Goal: Obtain resource: Download file/media

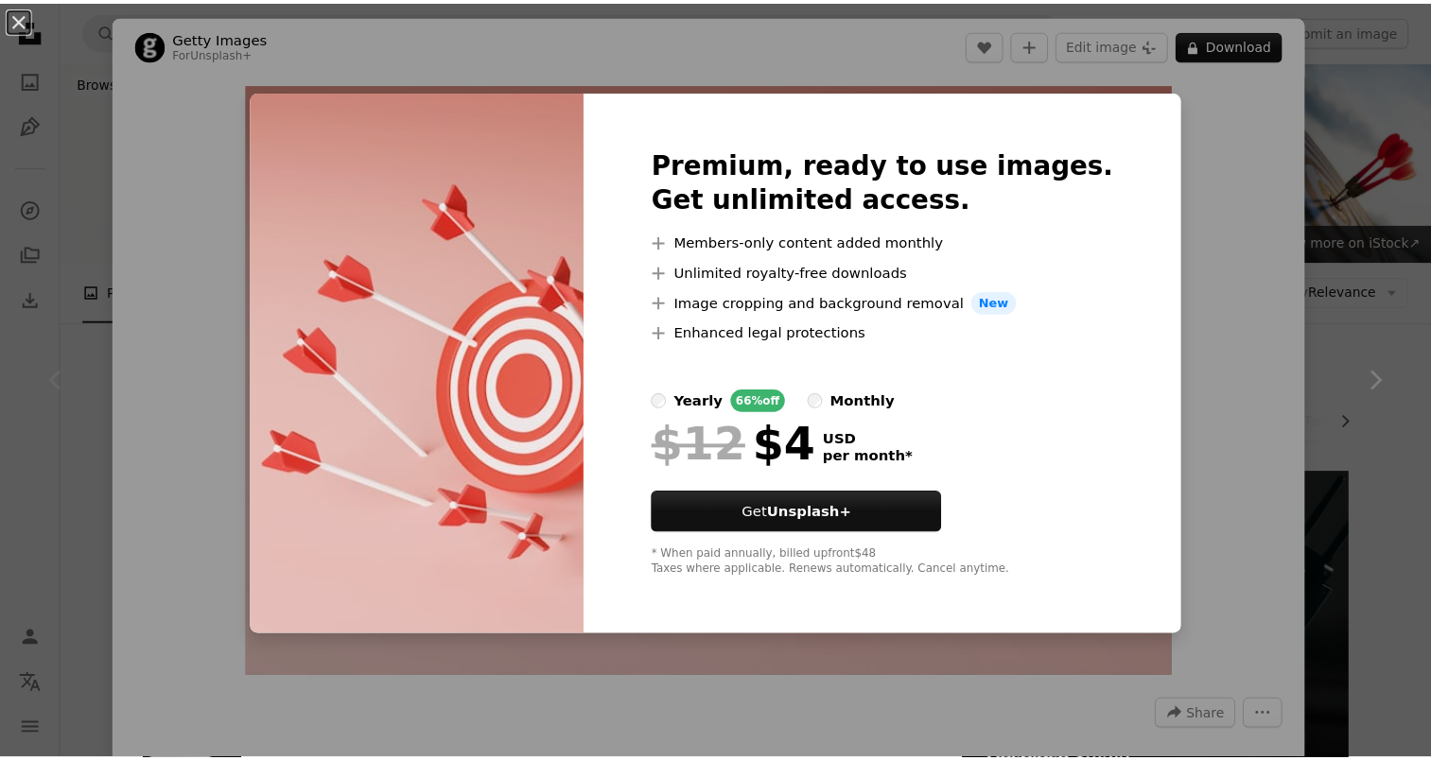
scroll to position [189, 0]
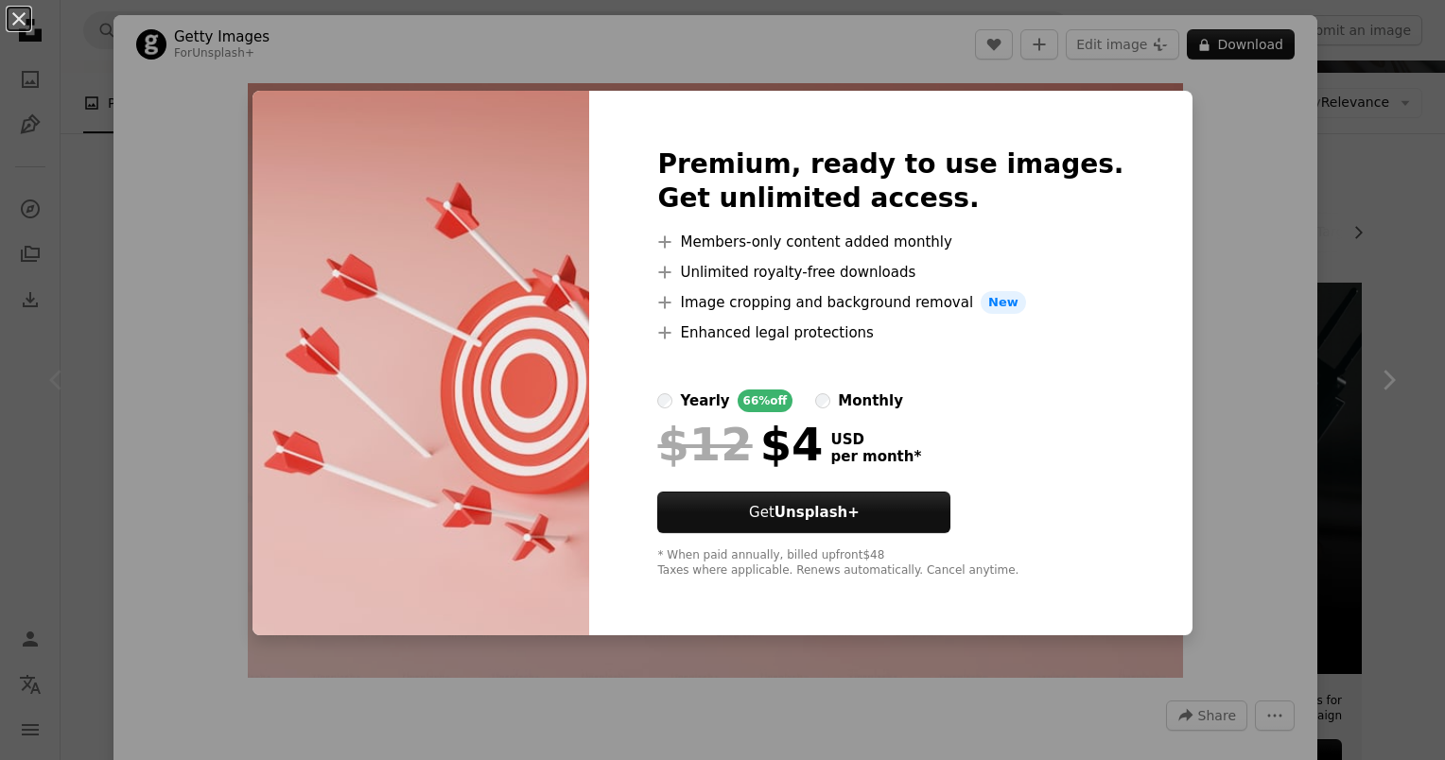
click at [1236, 231] on div "An X shape Premium, ready to use images. Get unlimited access. A plus sign Memb…" at bounding box center [722, 380] width 1445 height 760
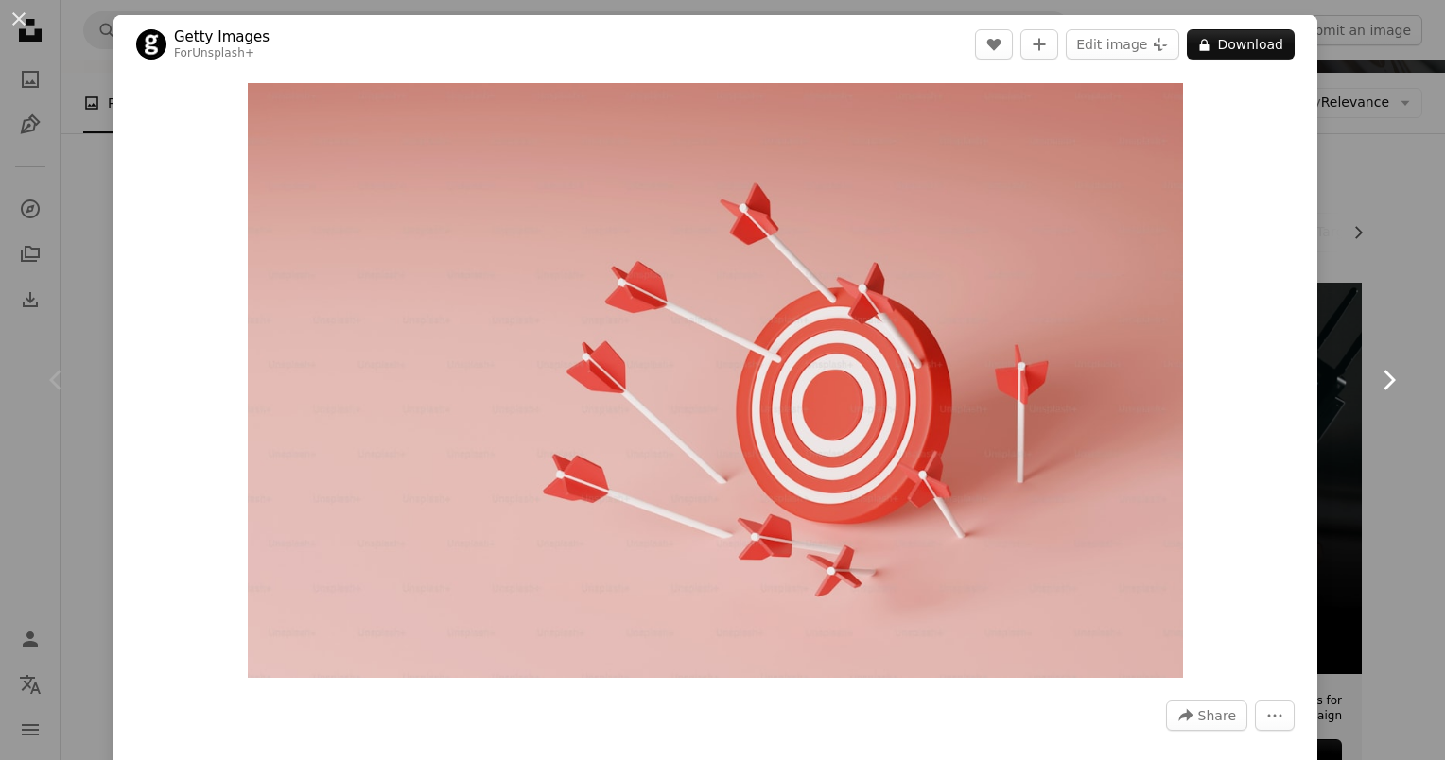
click at [1382, 393] on icon "Chevron right" at bounding box center [1388, 380] width 30 height 30
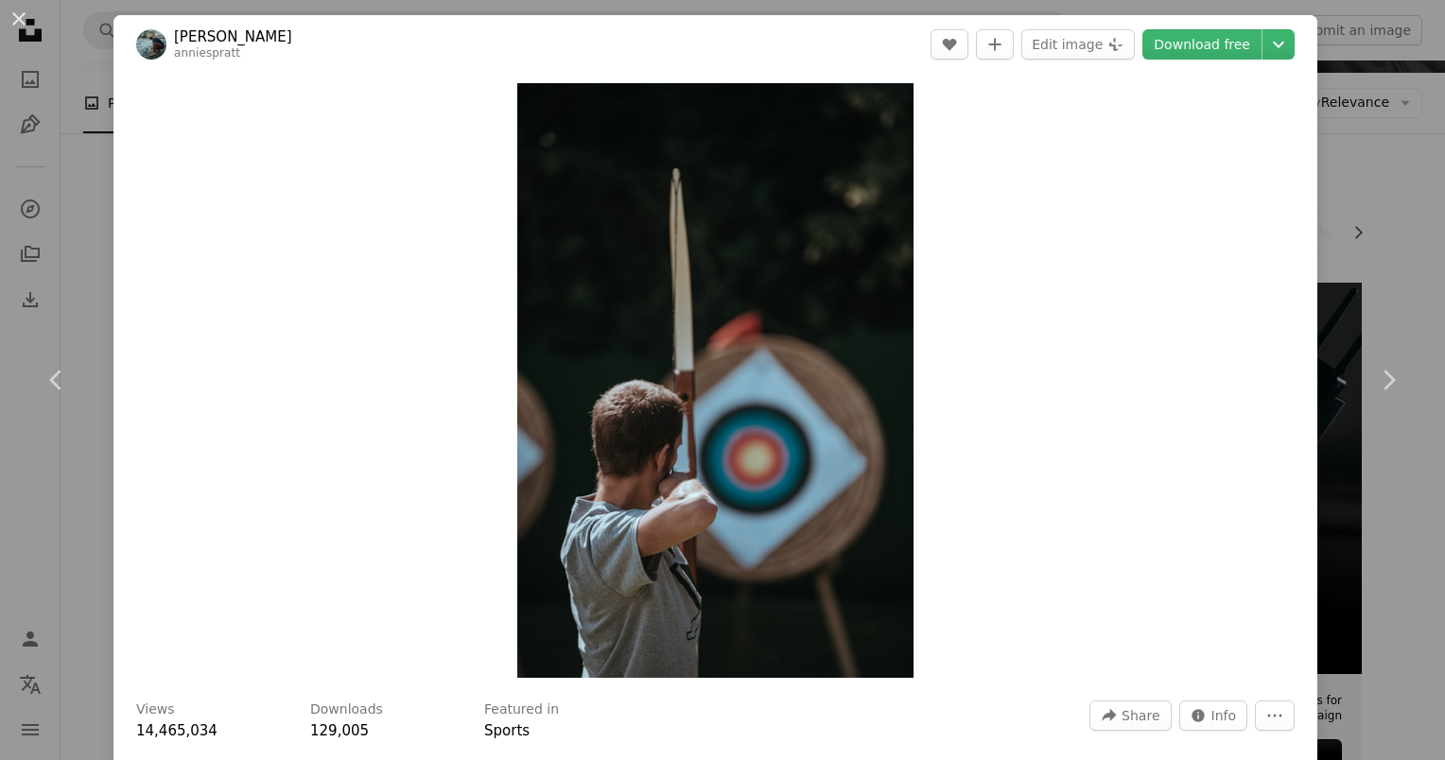
click at [1354, 188] on div "An X shape Chevron left Chevron right [PERSON_NAME] anniespratt A heart A plus …" at bounding box center [722, 380] width 1445 height 760
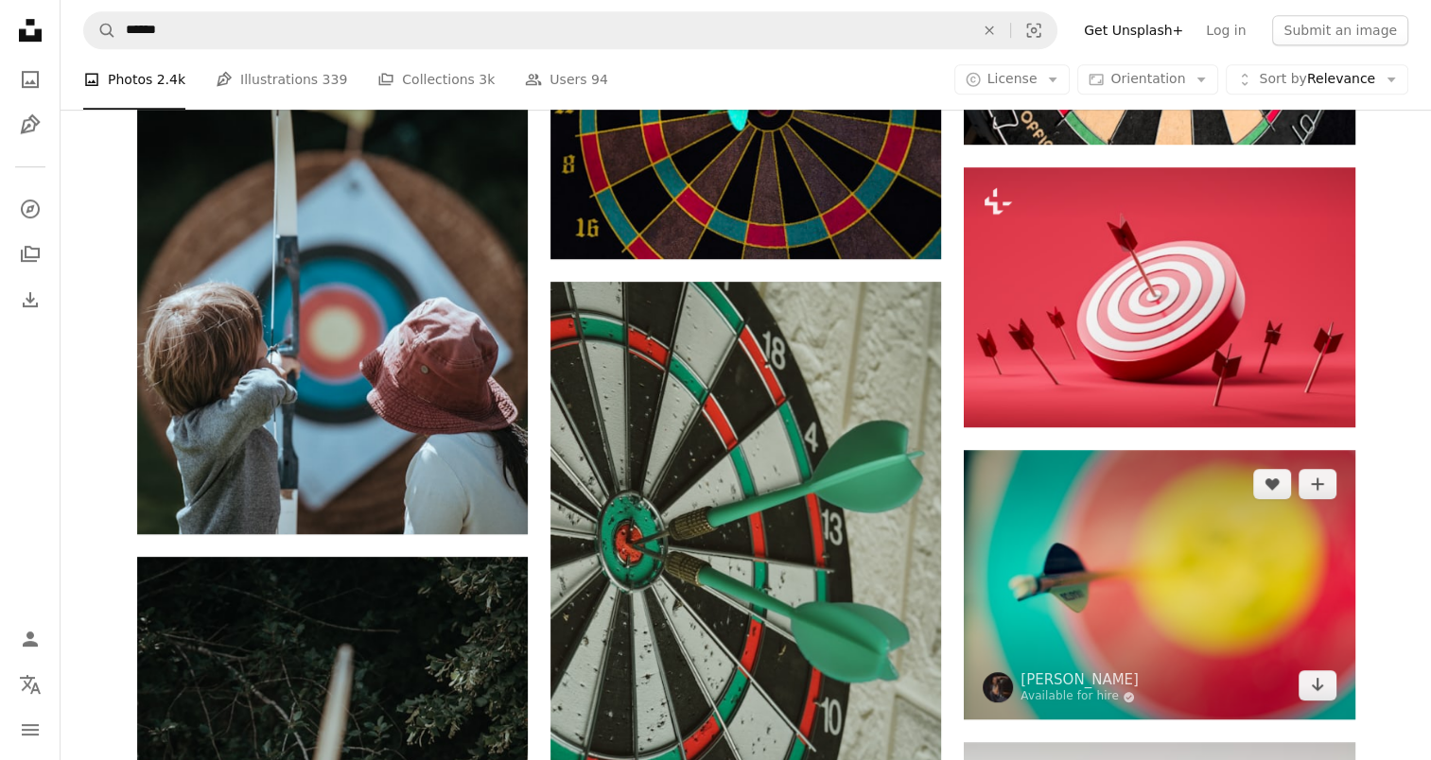
scroll to position [1229, 0]
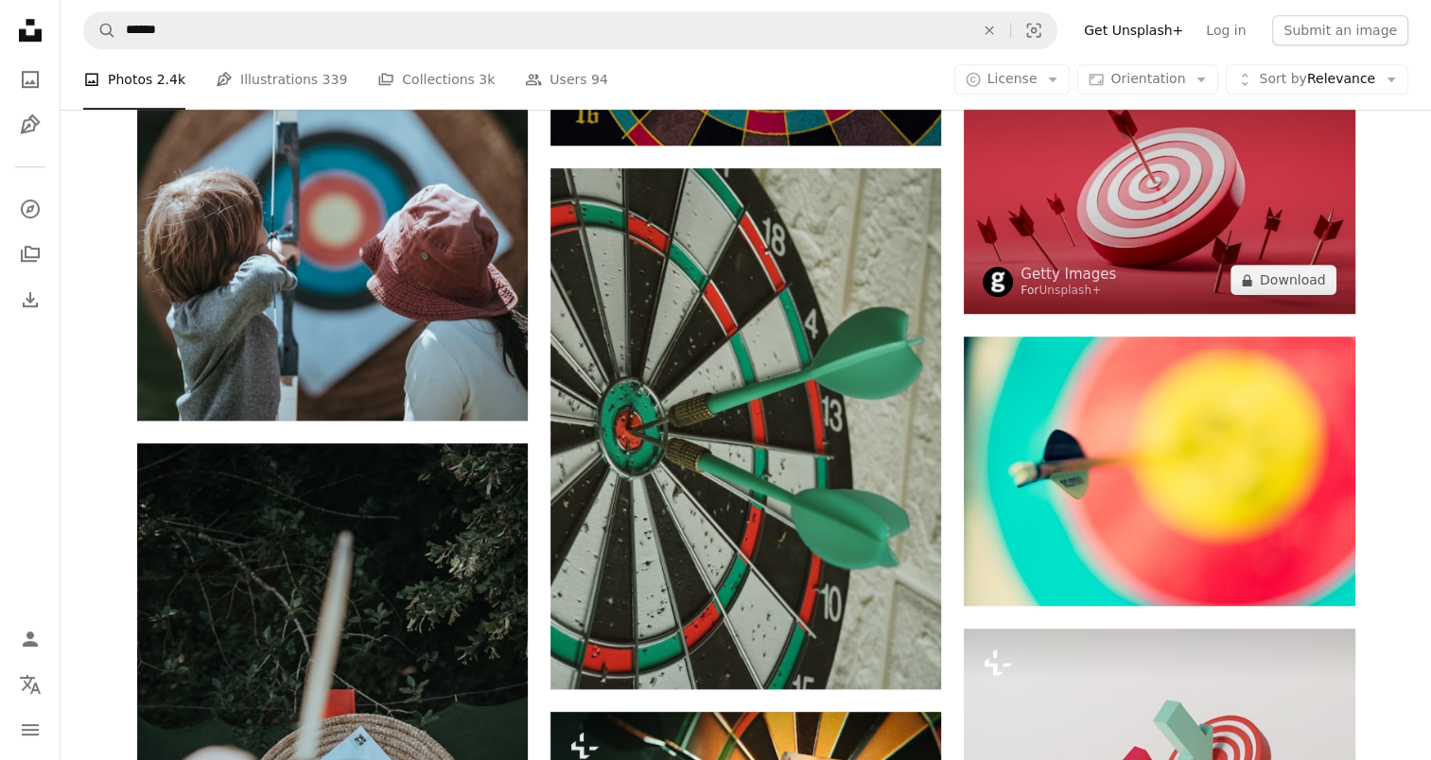
click at [1071, 230] on img at bounding box center [1159, 184] width 391 height 260
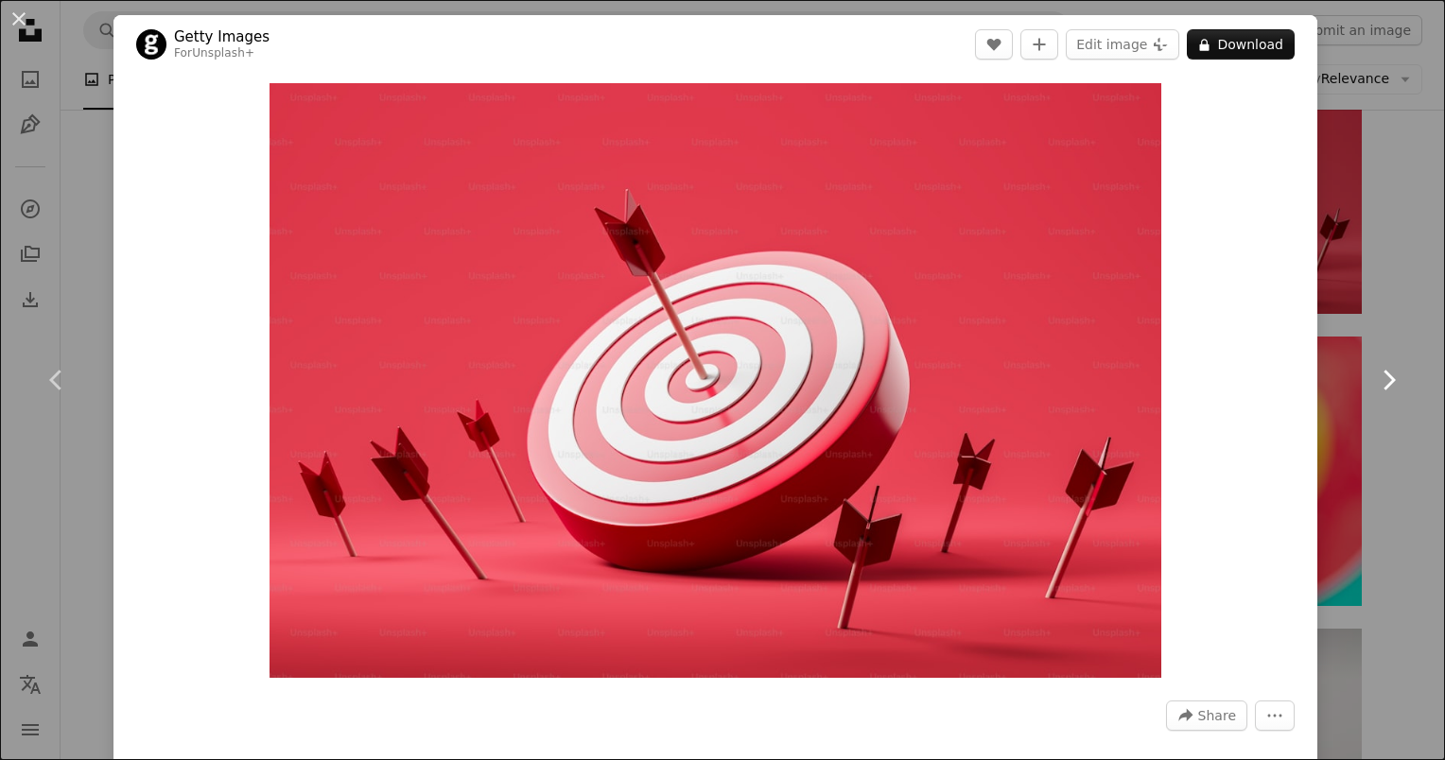
click at [1332, 451] on link "Chevron right" at bounding box center [1388, 380] width 113 height 182
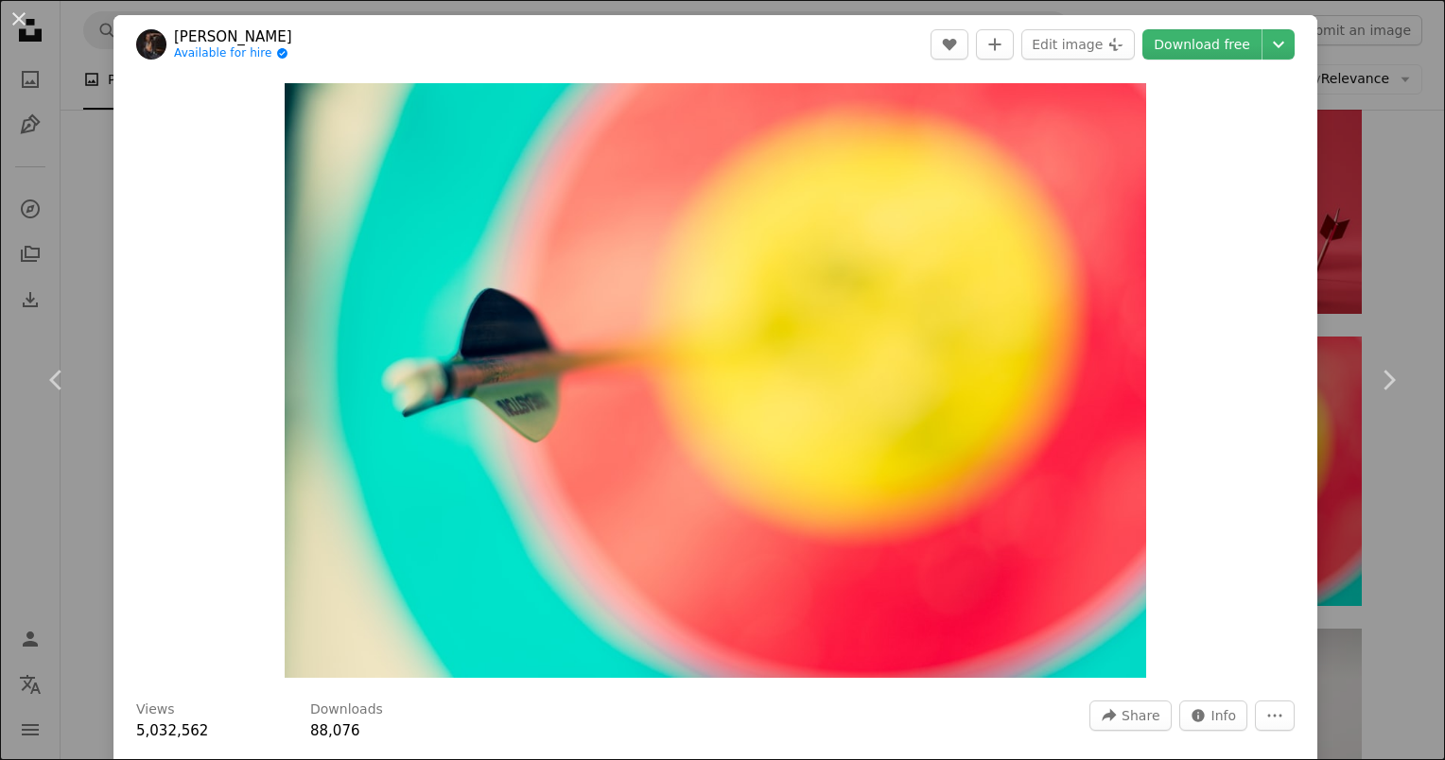
click at [26, 590] on div "An X shape Chevron left Chevron right [PERSON_NAME] Available for hire A checkm…" at bounding box center [722, 380] width 1445 height 760
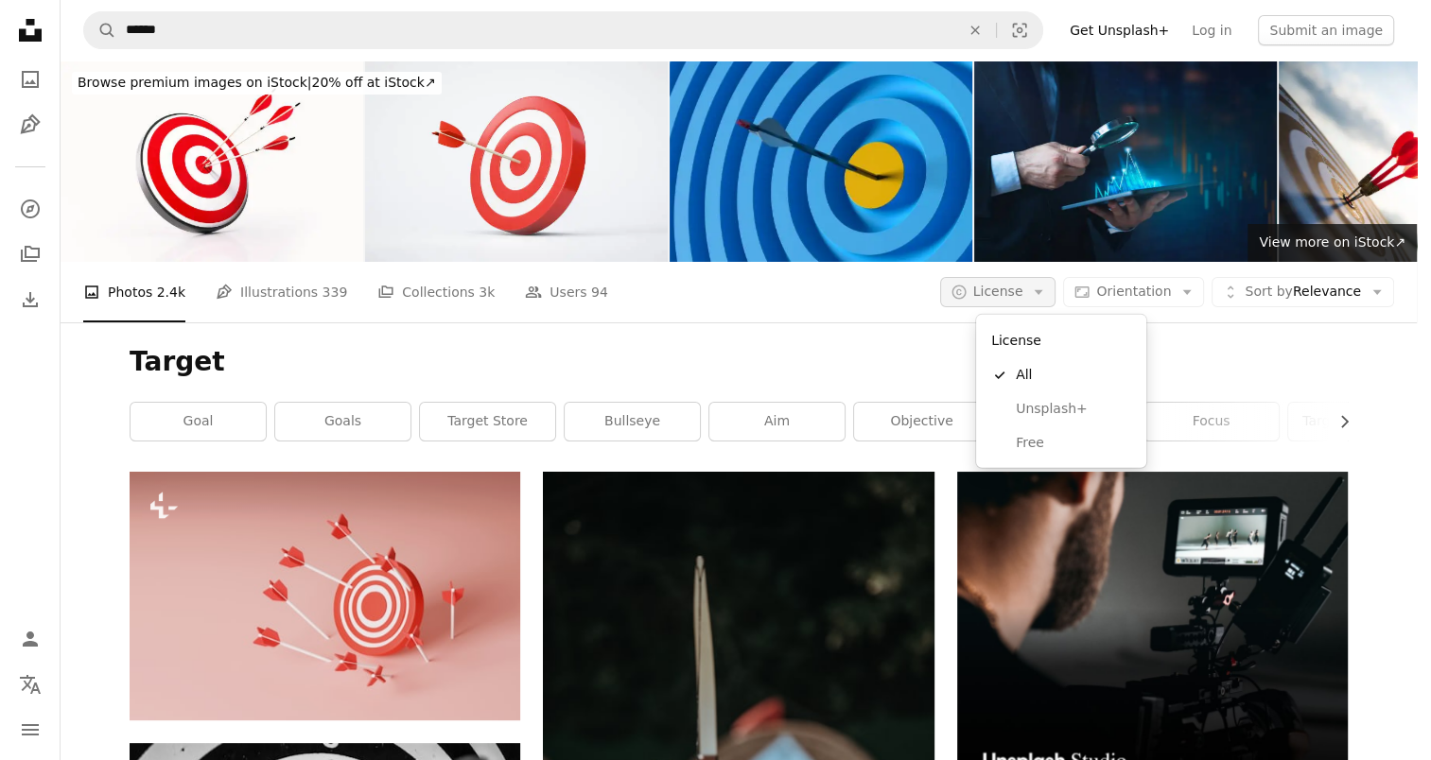
click at [1056, 287] on button "A copyright icon © License Arrow down" at bounding box center [998, 292] width 116 height 30
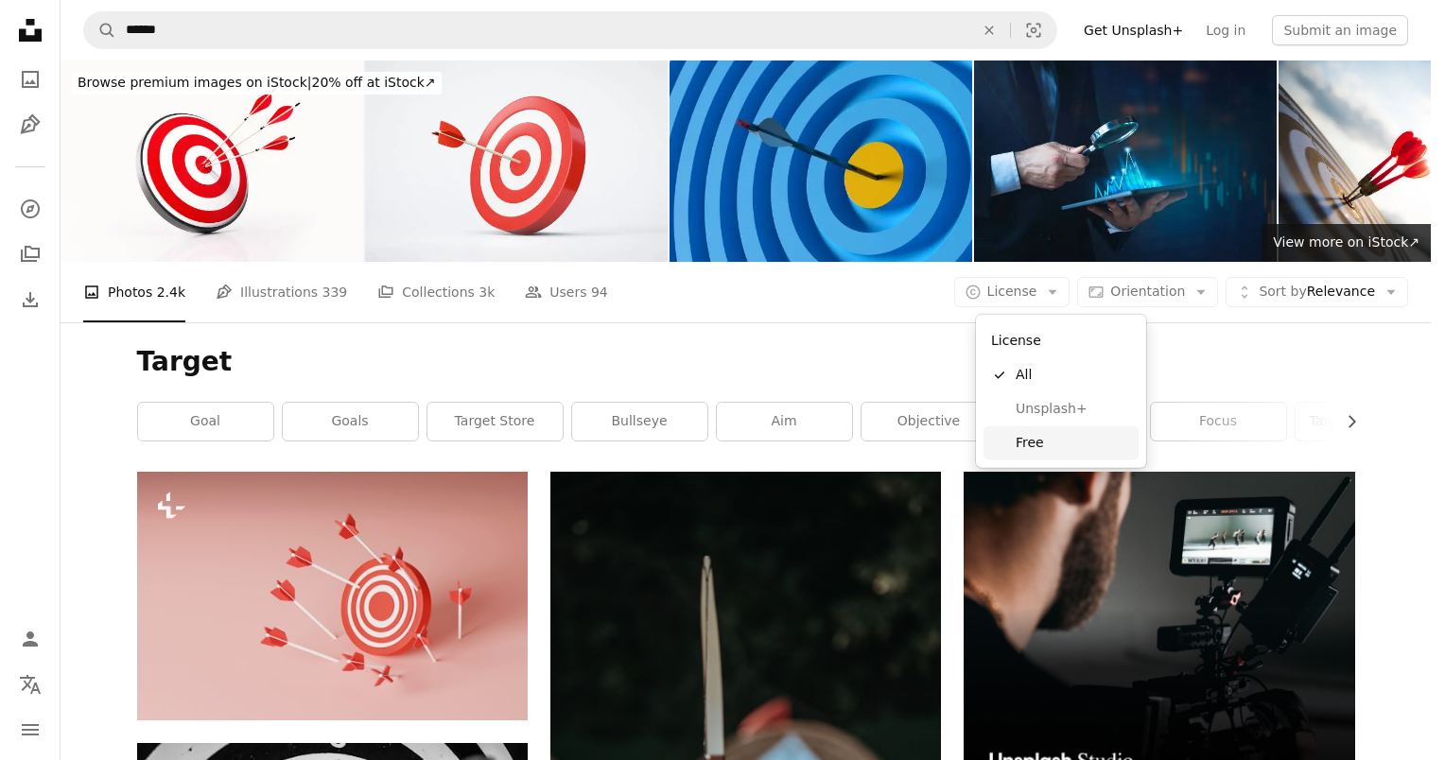
click at [1055, 438] on span "Free" at bounding box center [1073, 443] width 115 height 19
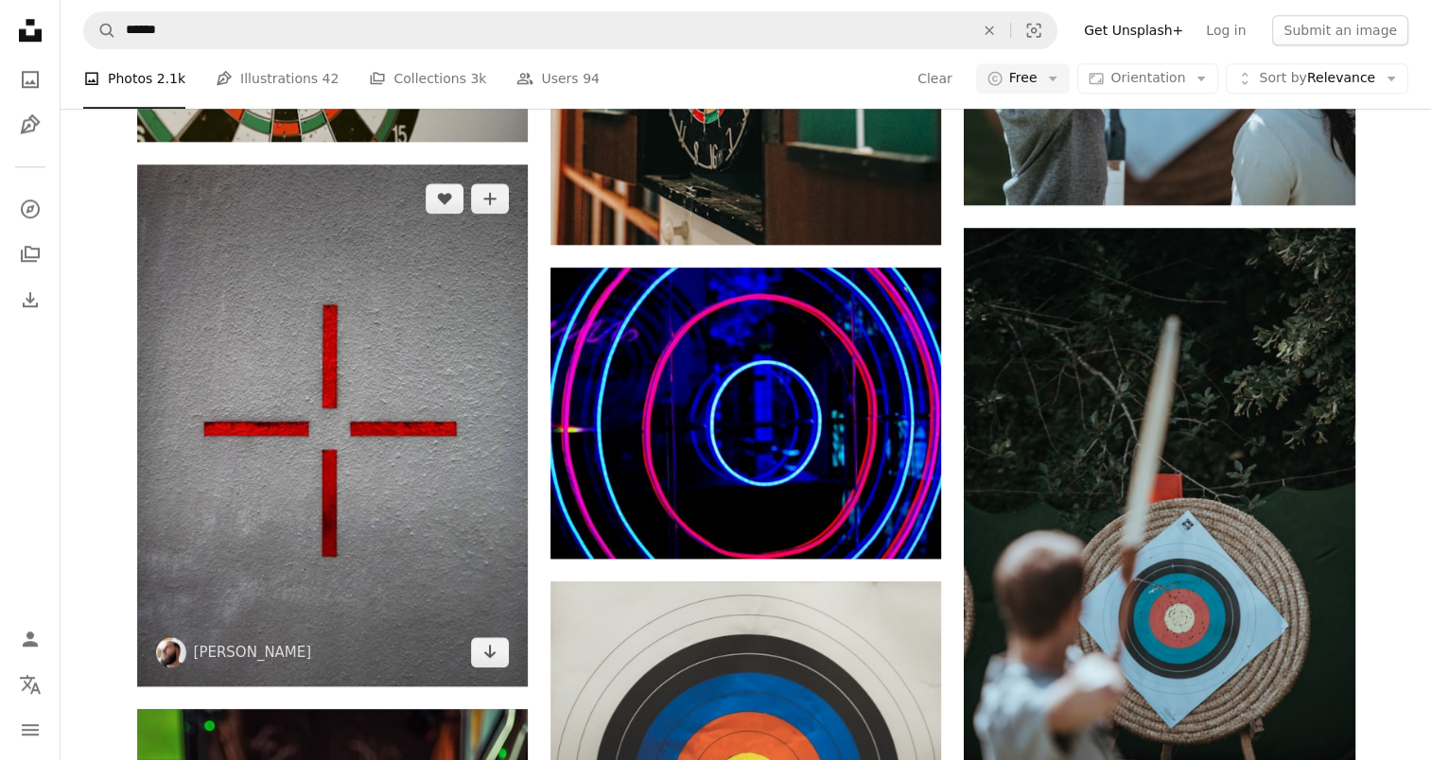
scroll to position [1702, 0]
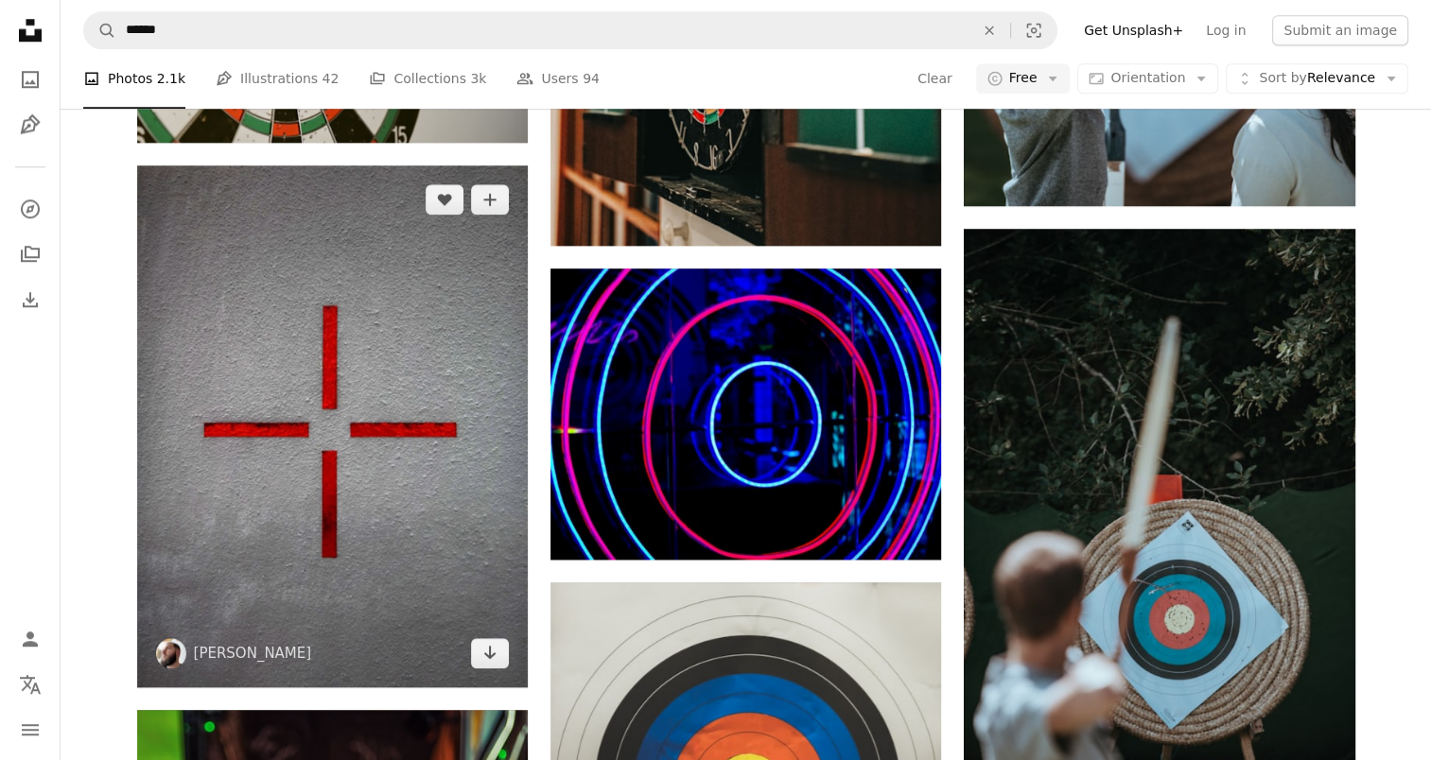
click at [392, 444] on img at bounding box center [332, 425] width 391 height 521
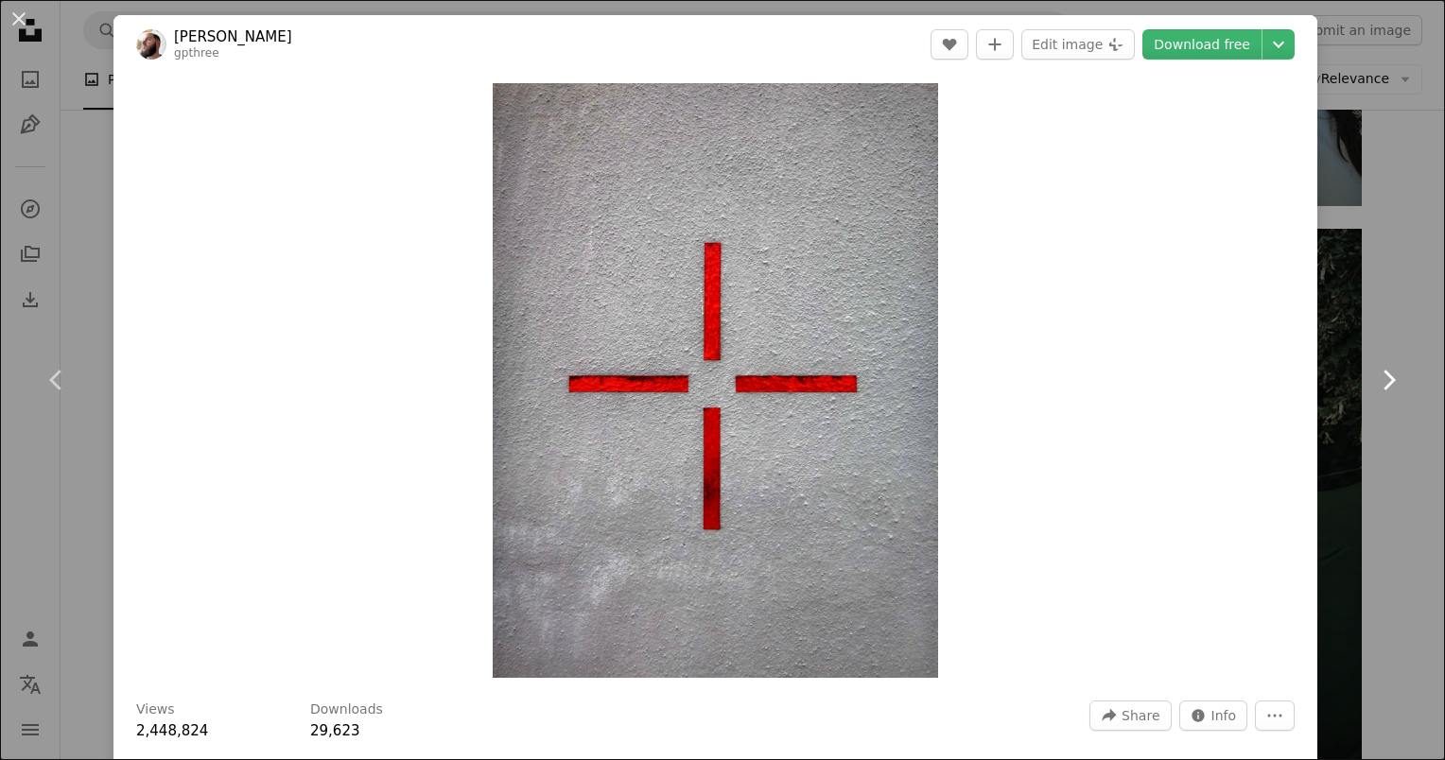
click at [1352, 289] on link "Chevron right" at bounding box center [1388, 380] width 113 height 182
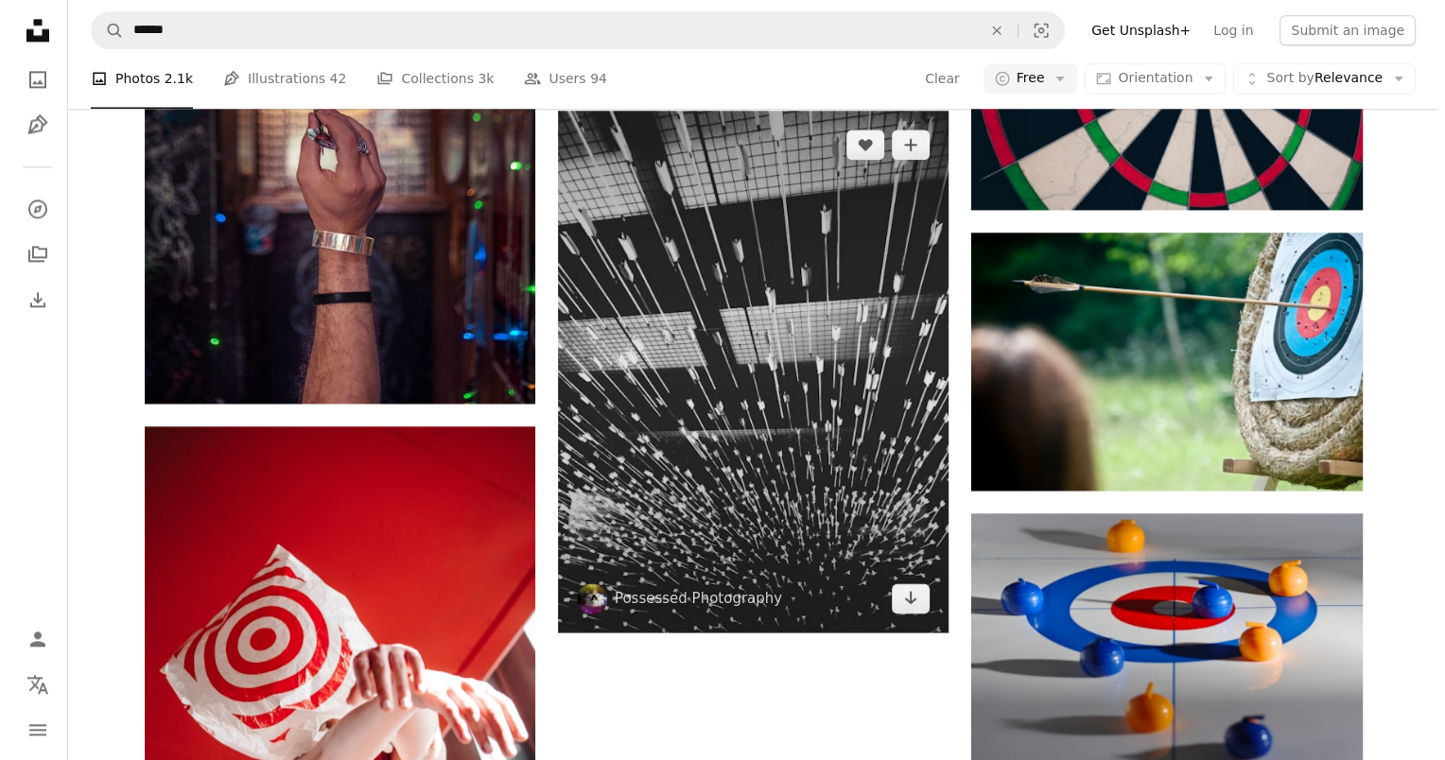
scroll to position [2743, 0]
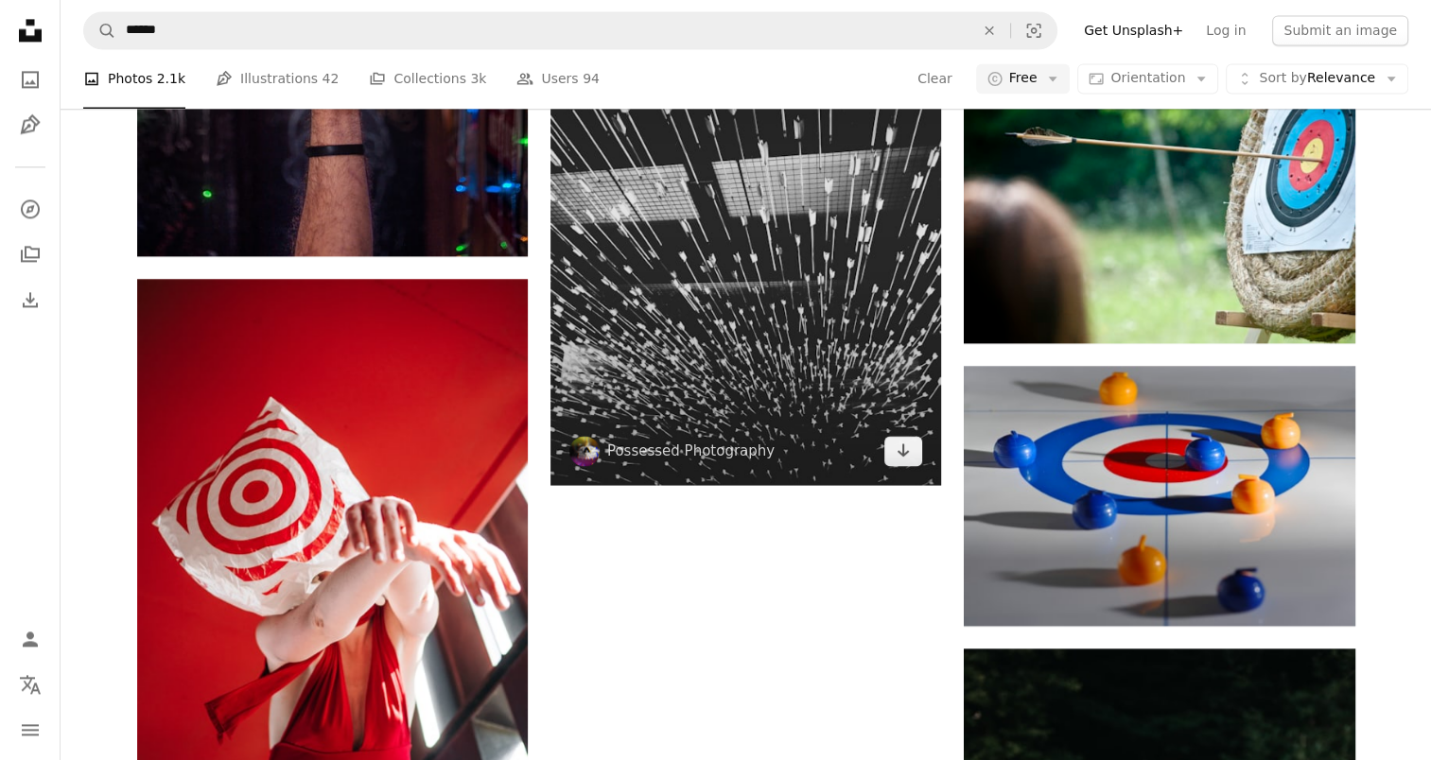
click at [673, 287] on img at bounding box center [745, 223] width 391 height 521
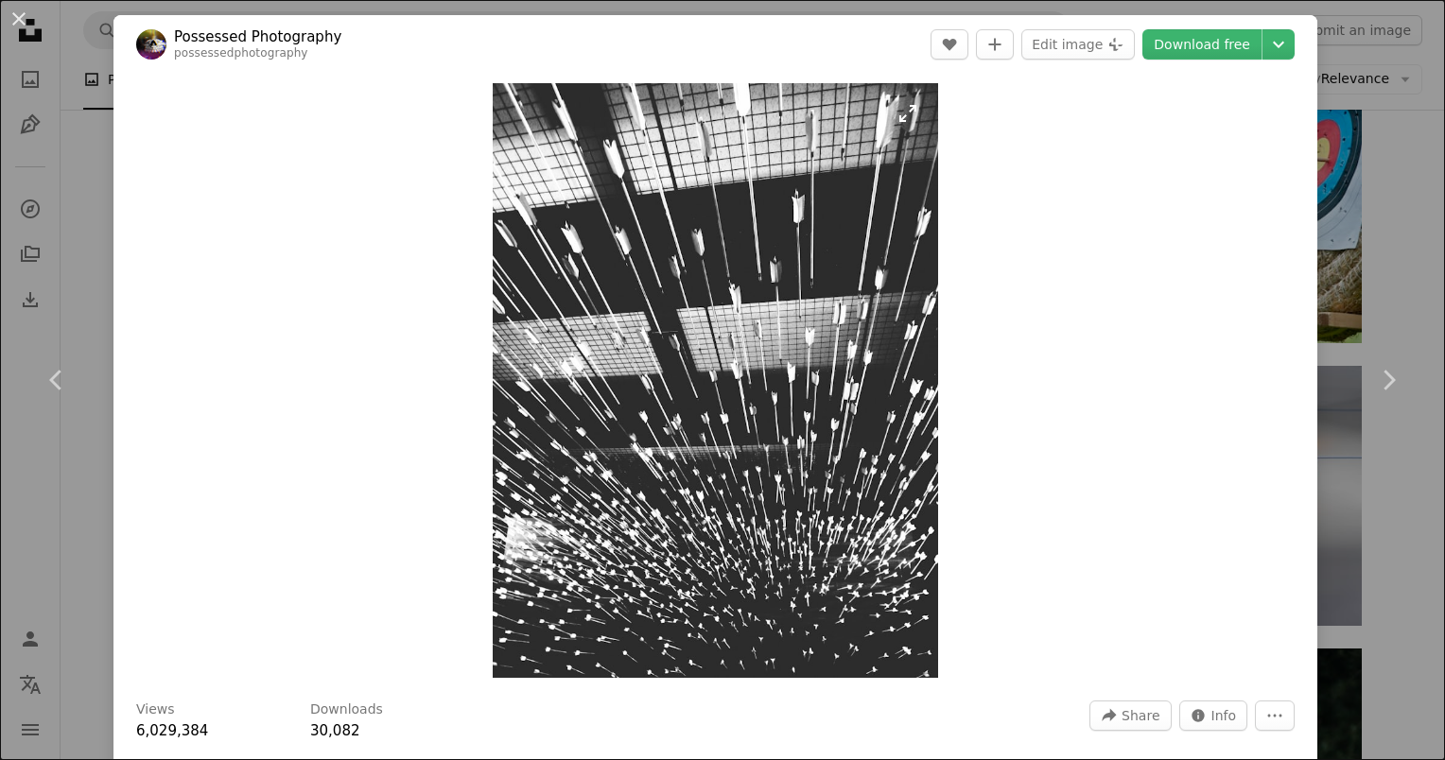
click at [870, 394] on img "Zoom in on this image" at bounding box center [716, 380] width 446 height 595
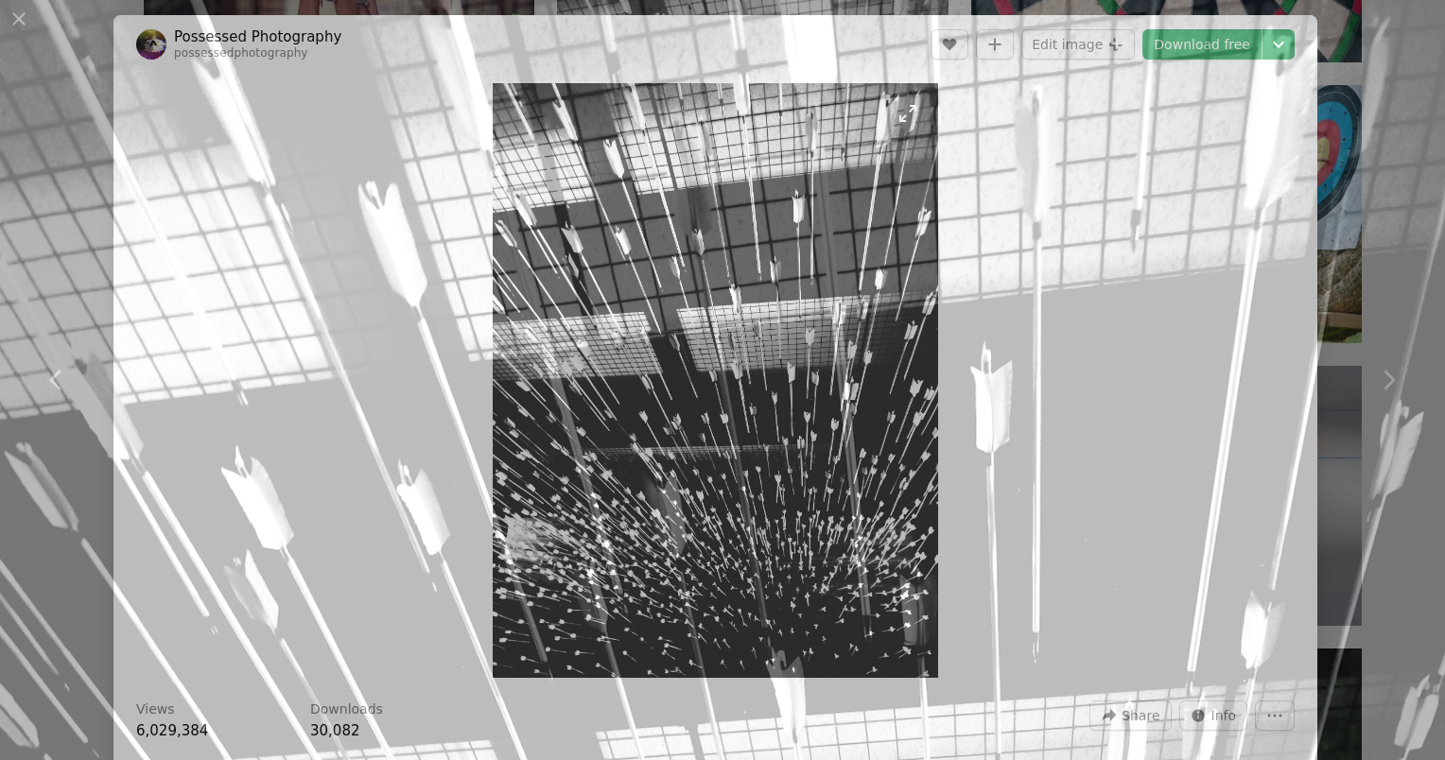
scroll to position [565, 0]
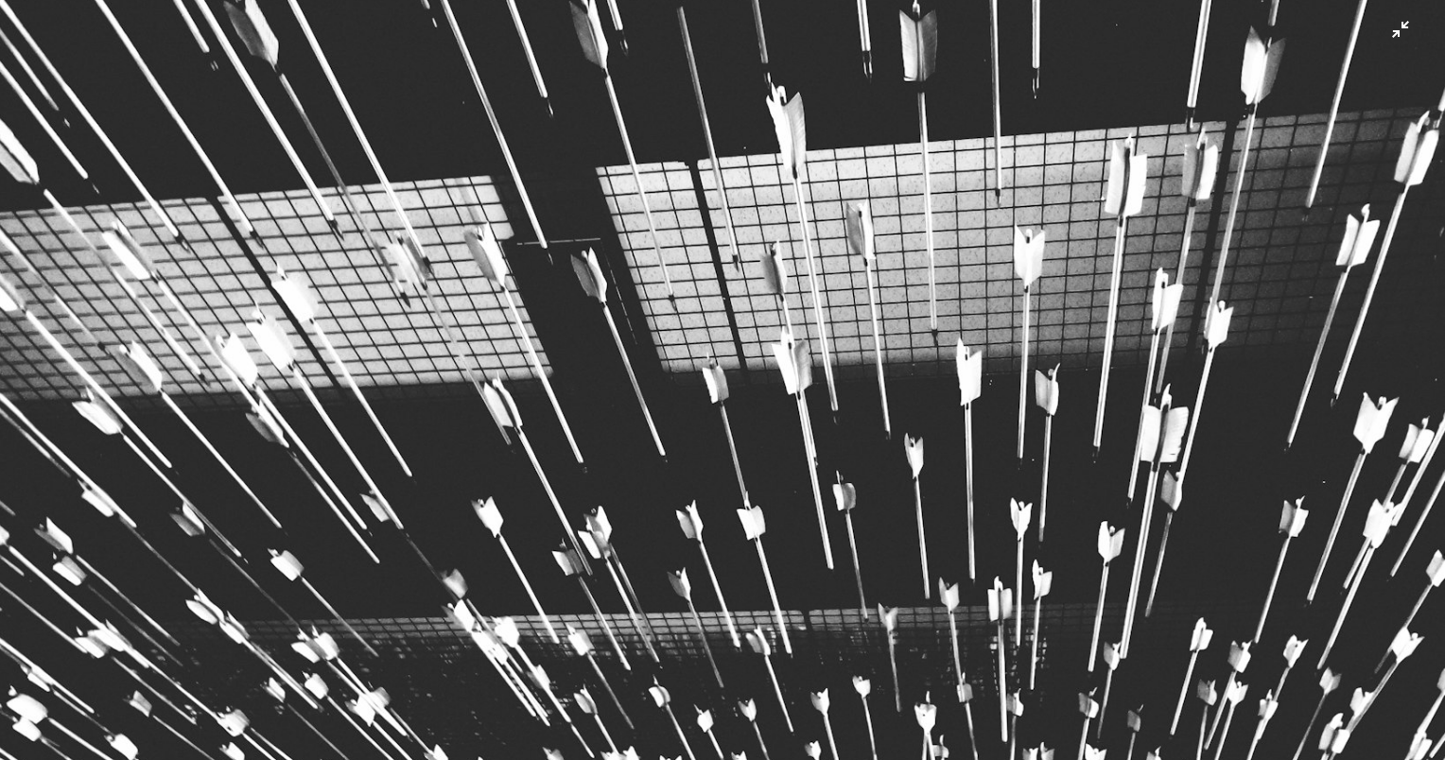
click at [866, 394] on img "Zoom out on this image" at bounding box center [722, 398] width 1447 height 1929
